Goal: Information Seeking & Learning: Learn about a topic

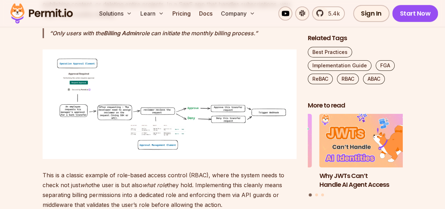
scroll to position [1541, 0]
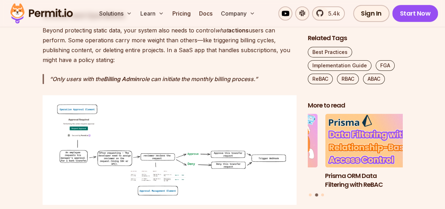
click at [75, 131] on img at bounding box center [170, 149] width 254 height 109
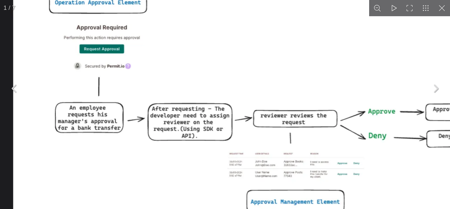
drag, startPoint x: 93, startPoint y: 29, endPoint x: 134, endPoint y: 57, distance: 48.9
click at [134, 57] on img "You can close this modal content with the ESC key" at bounding box center [324, 102] width 623 height 268
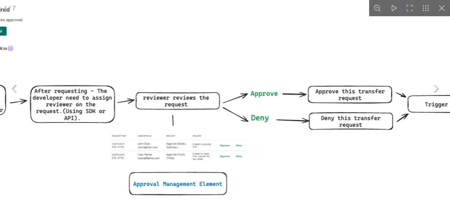
drag, startPoint x: 292, startPoint y: 98, endPoint x: 186, endPoint y: 81, distance: 107.3
click at [186, 81] on img "You can close this modal content with the ESC key" at bounding box center [207, 84] width 623 height 268
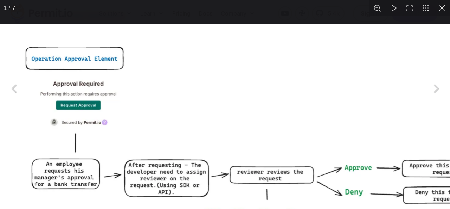
drag, startPoint x: 370, startPoint y: 99, endPoint x: 445, endPoint y: 185, distance: 114.4
click at [445, 185] on img "You can close this modal content with the ESC key" at bounding box center [301, 158] width 623 height 268
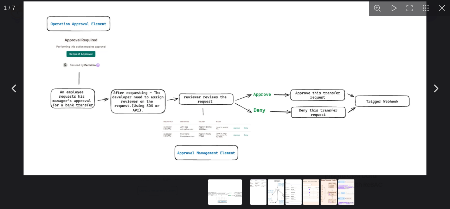
click at [441, 7] on button "You can close this modal content with the ESC key" at bounding box center [442, 8] width 16 height 16
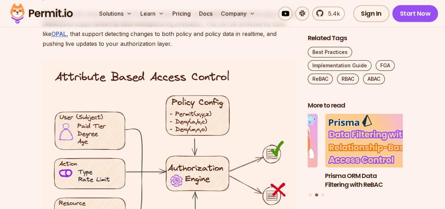
scroll to position [4636, 0]
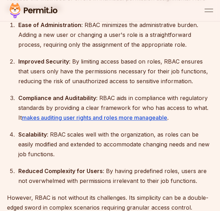
scroll to position [1384, 0]
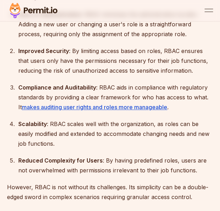
click at [190, 119] on div "Scalability : RBAC scales well with the organization, as roles can be easily mo…" at bounding box center [115, 134] width 195 height 30
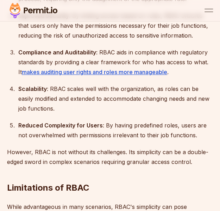
click at [88, 105] on ol "Ease of Administration : RBAC minimizes the administrative burden. Adding a new…" at bounding box center [110, 57] width 206 height 166
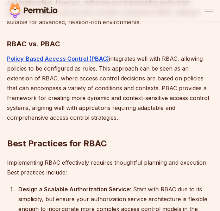
scroll to position [2017, 0]
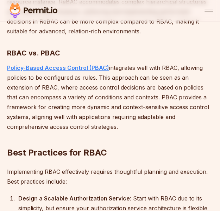
click at [92, 64] on strong "Policy-Based Access Control (PBAC)" at bounding box center [58, 67] width 102 height 7
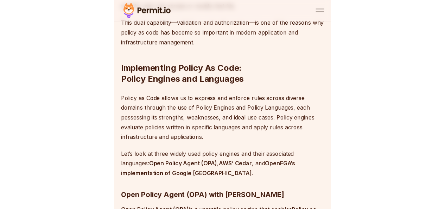
scroll to position [1447, 0]
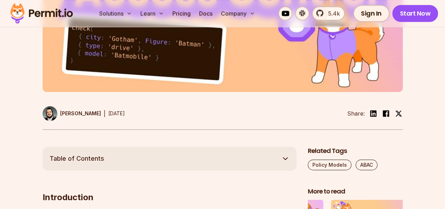
scroll to position [211, 0]
